Goal: Transaction & Acquisition: Purchase product/service

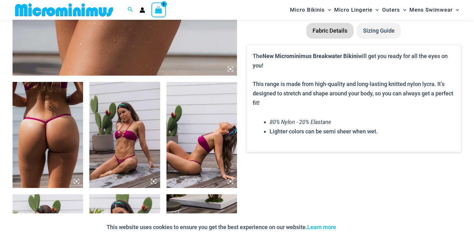
scroll to position [318, 0]
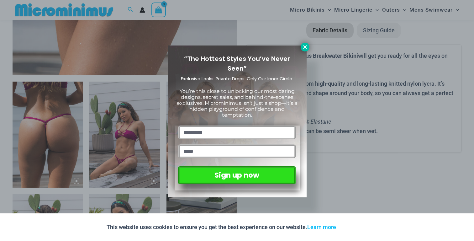
click at [305, 49] on icon at bounding box center [305, 47] width 6 height 6
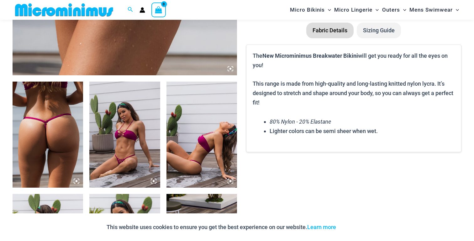
click at [142, 128] on img at bounding box center [124, 134] width 70 height 106
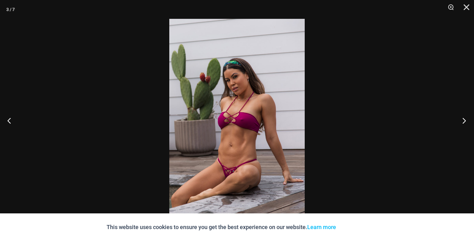
click at [462, 121] on button "Next" at bounding box center [461, 120] width 23 height 31
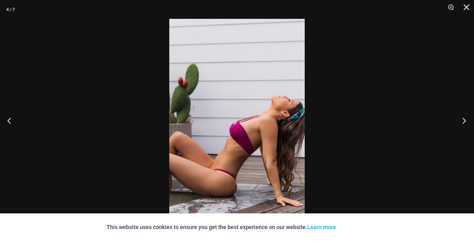
click at [462, 121] on button "Next" at bounding box center [461, 120] width 23 height 31
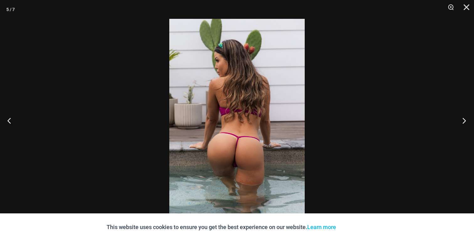
click at [464, 122] on button "Next" at bounding box center [461, 120] width 23 height 31
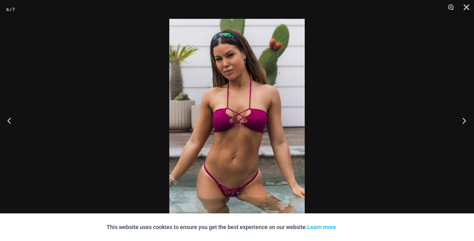
click at [464, 122] on button "Next" at bounding box center [461, 120] width 23 height 31
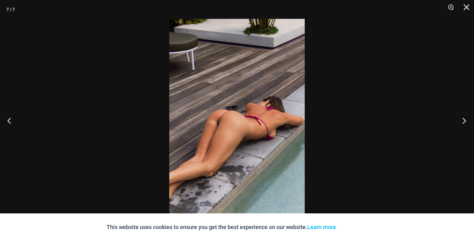
click at [464, 122] on button "Next" at bounding box center [461, 120] width 23 height 31
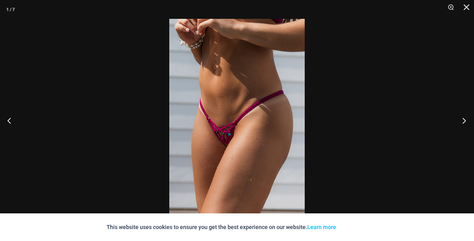
click at [464, 122] on button "Next" at bounding box center [461, 120] width 23 height 31
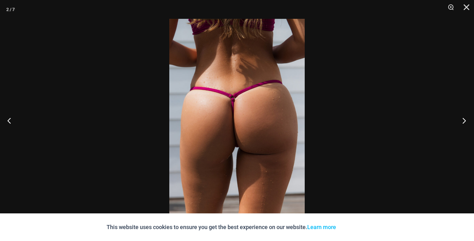
click at [464, 122] on button "Next" at bounding box center [461, 120] width 23 height 31
